Goal: Task Accomplishment & Management: Manage account settings

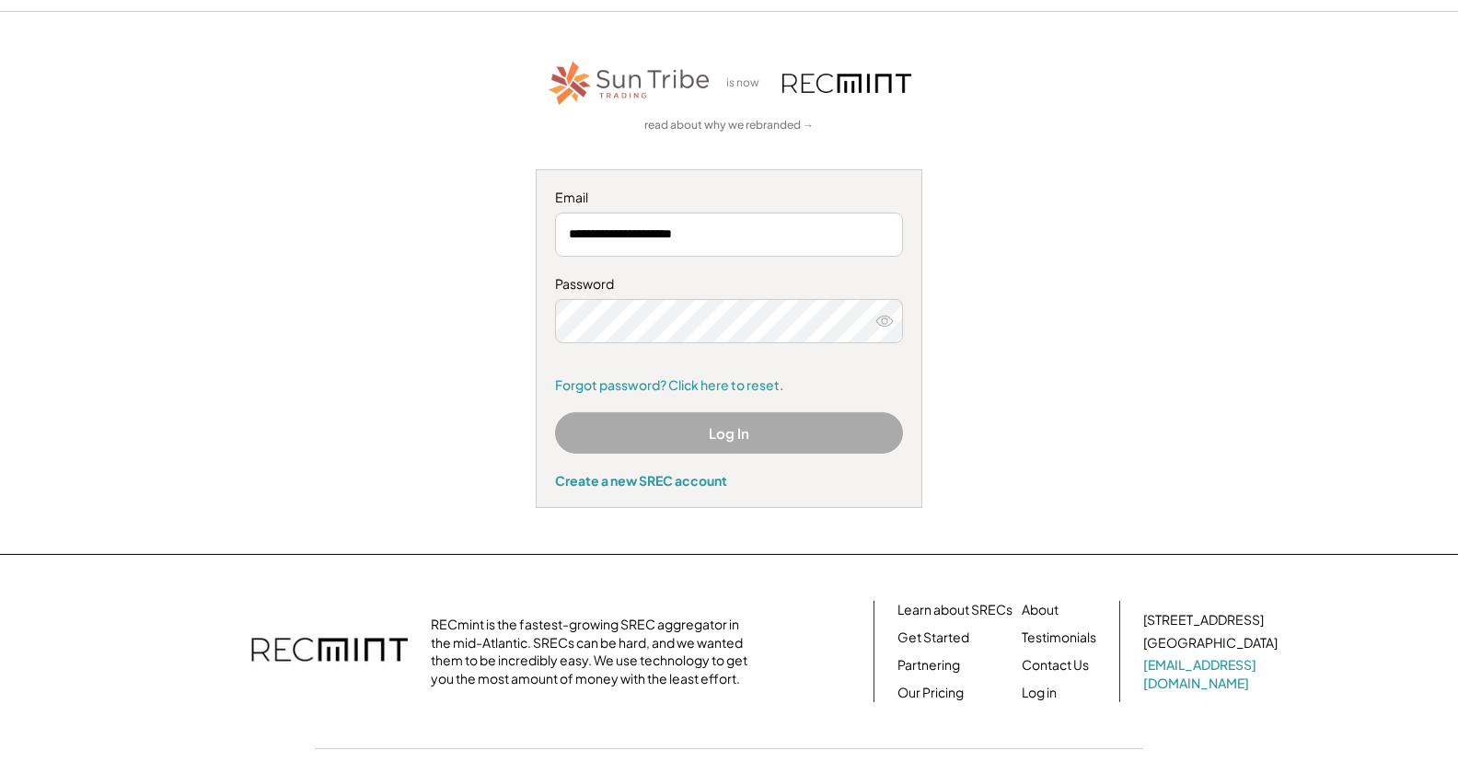
scroll to position [156, 0]
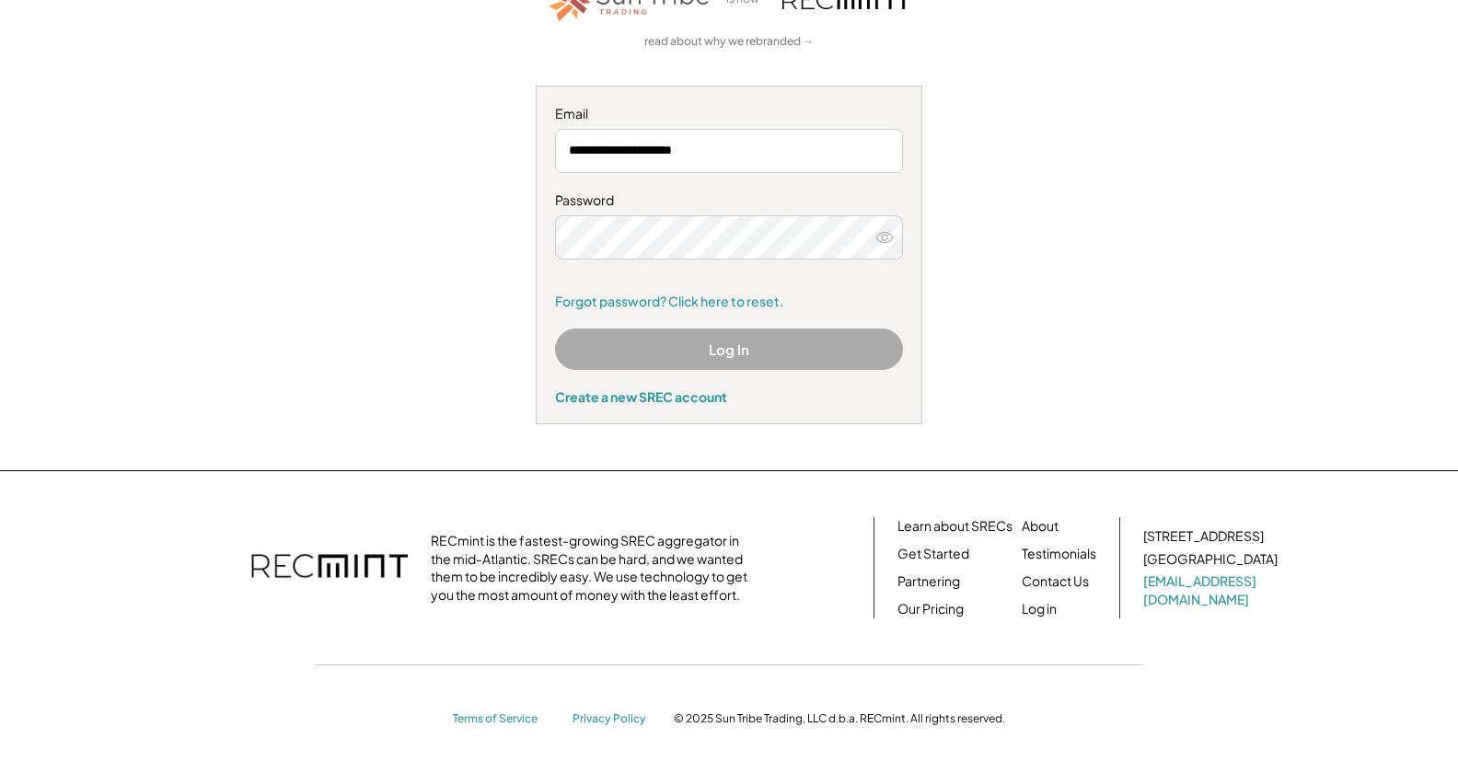
click at [630, 357] on button "Log In" at bounding box center [729, 349] width 348 height 41
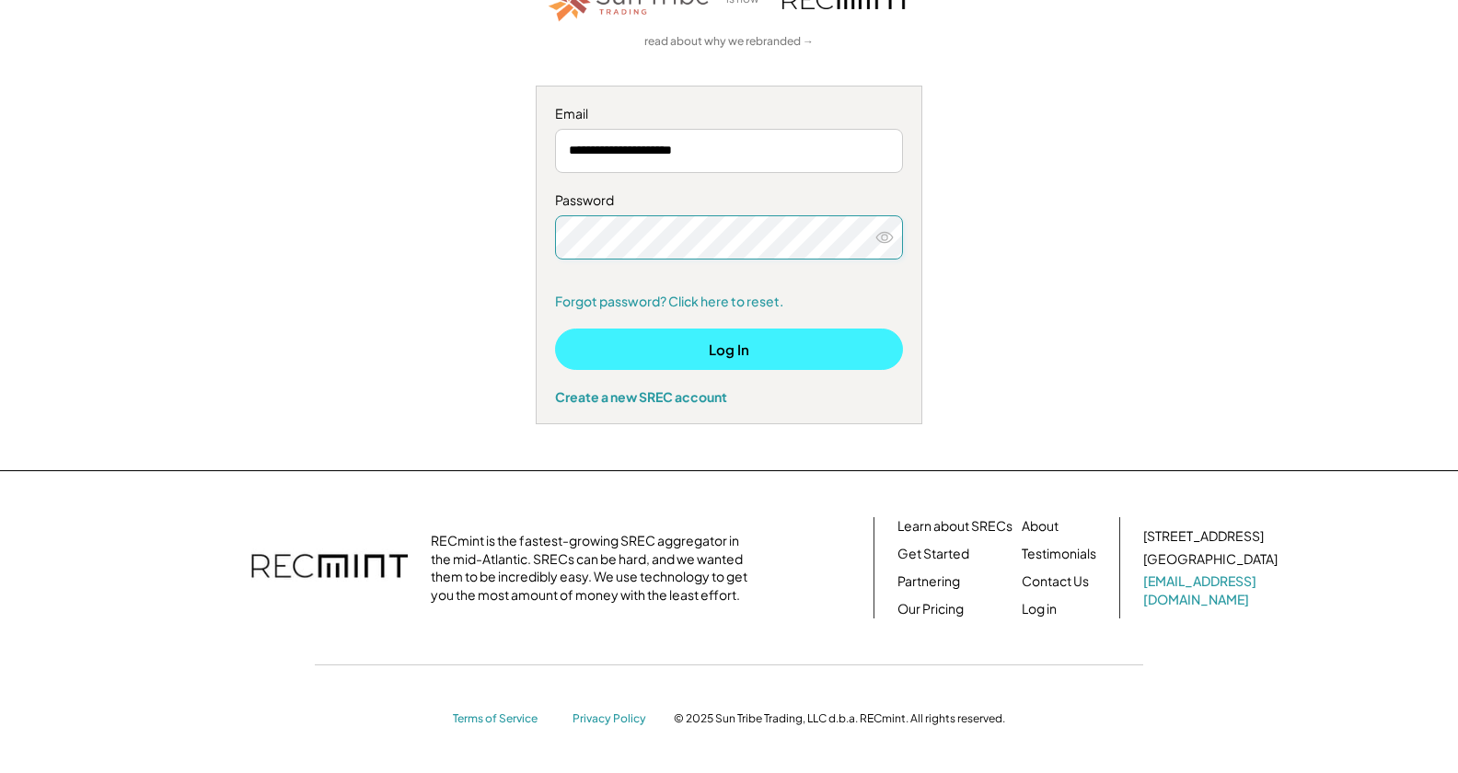
click at [610, 346] on button "Log In" at bounding box center [729, 349] width 348 height 41
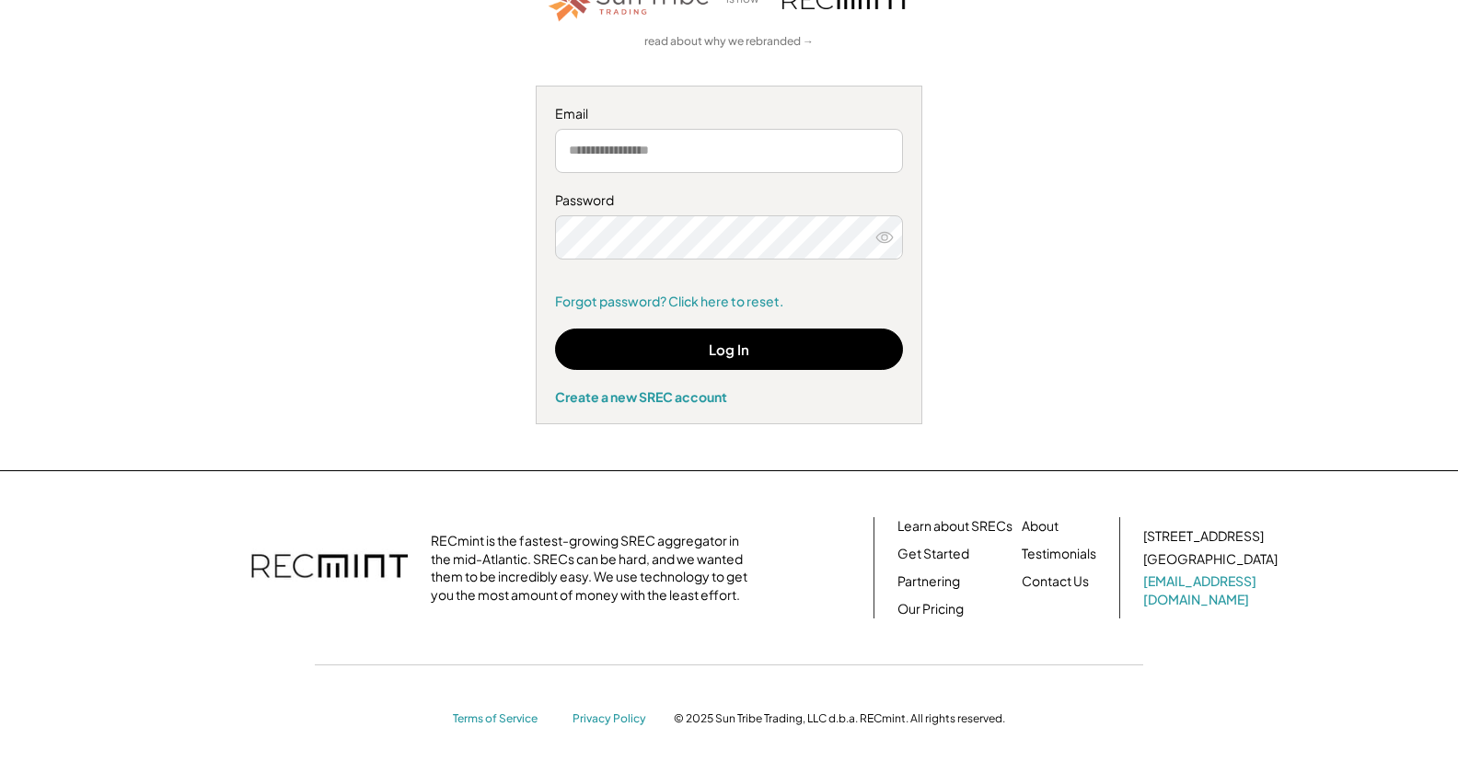
click at [570, 162] on input "email" at bounding box center [729, 151] width 348 height 44
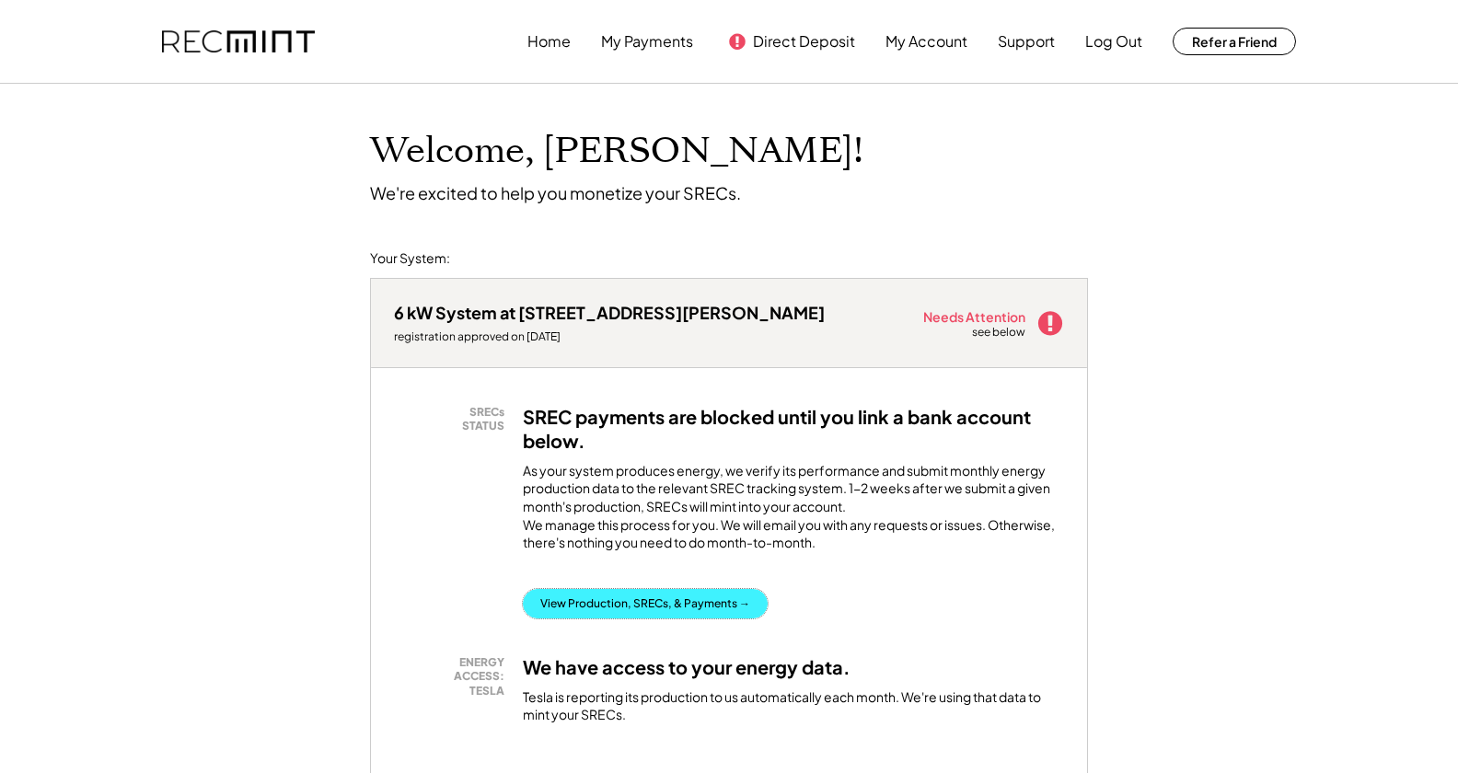
click at [734, 619] on button "View Production, SRECs, & Payments →" at bounding box center [645, 603] width 245 height 29
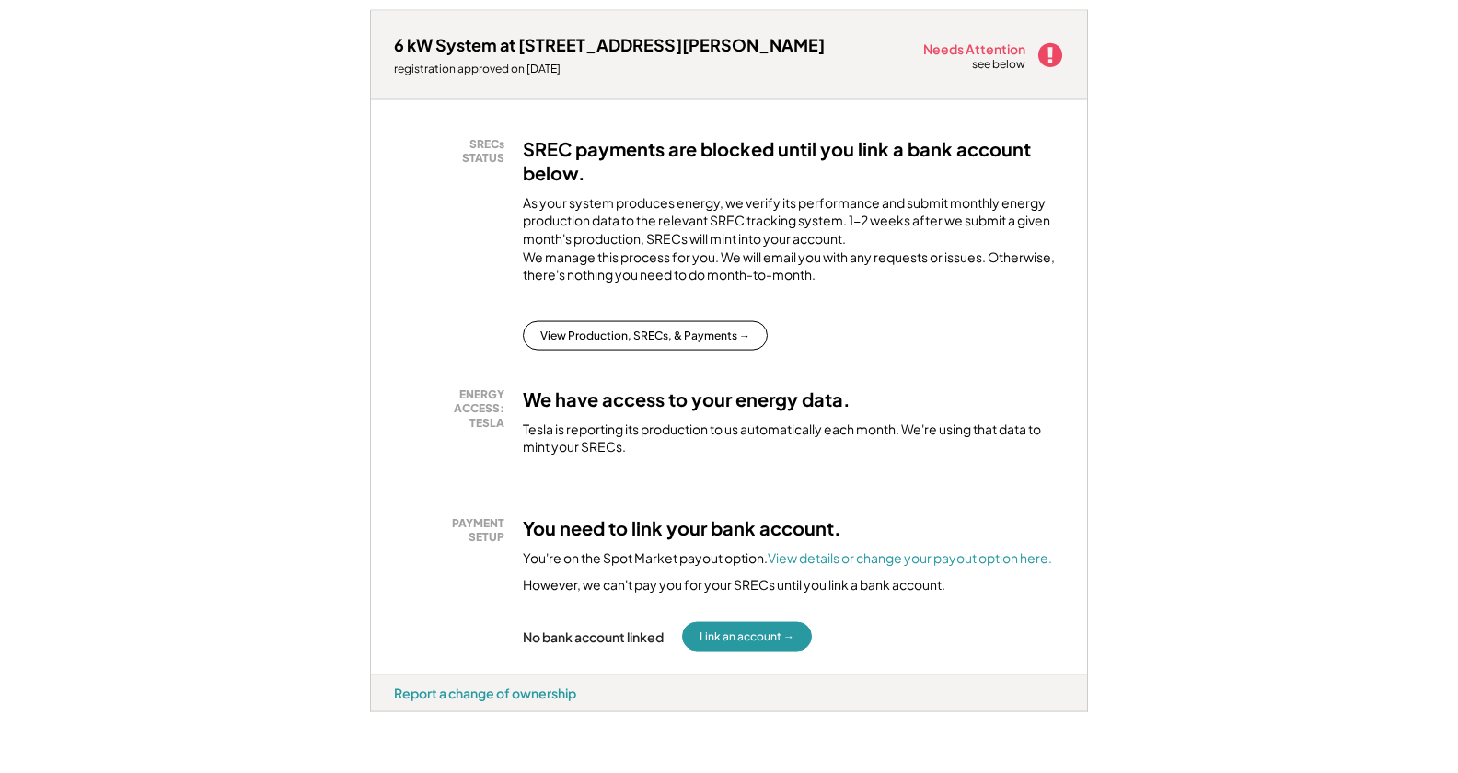
scroll to position [271, 0]
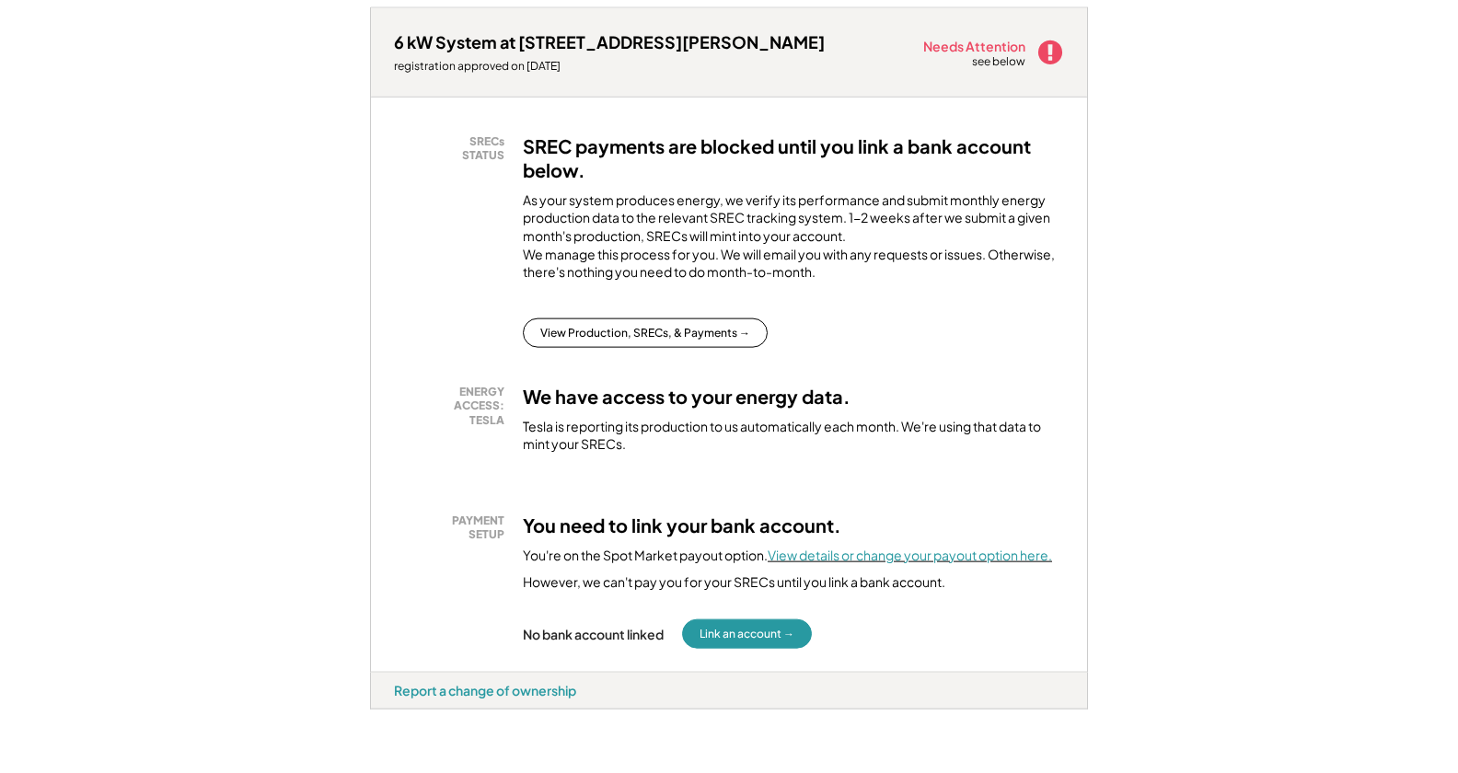
click at [976, 563] on font "View details or change your payout option here." at bounding box center [910, 555] width 284 height 17
